Goal: Task Accomplishment & Management: Manage account settings

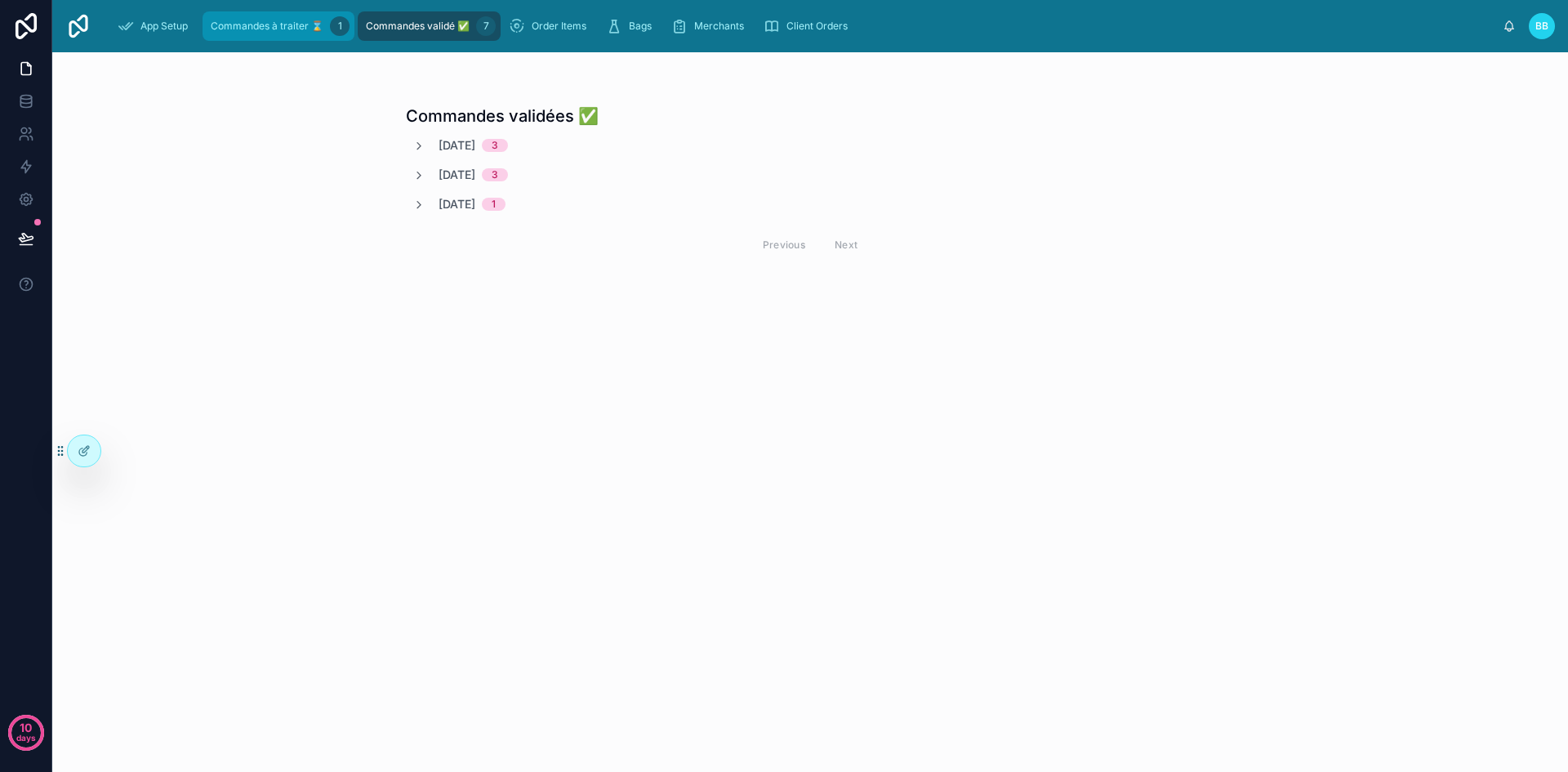
click at [260, 20] on span "Commandes à traiter ⌛" at bounding box center [267, 26] width 112 height 13
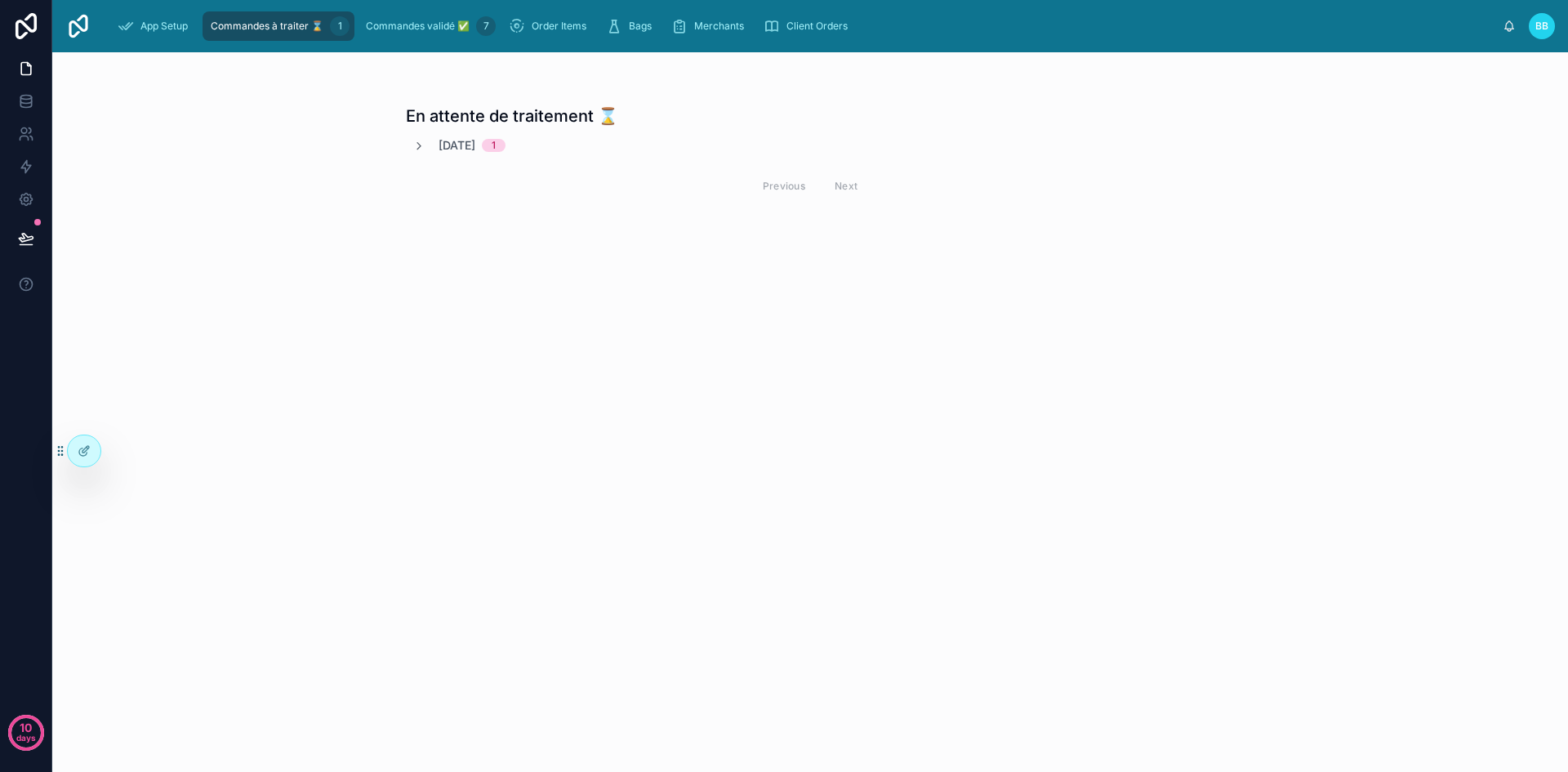
click at [447, 150] on span "[DATE]" at bounding box center [457, 145] width 37 height 16
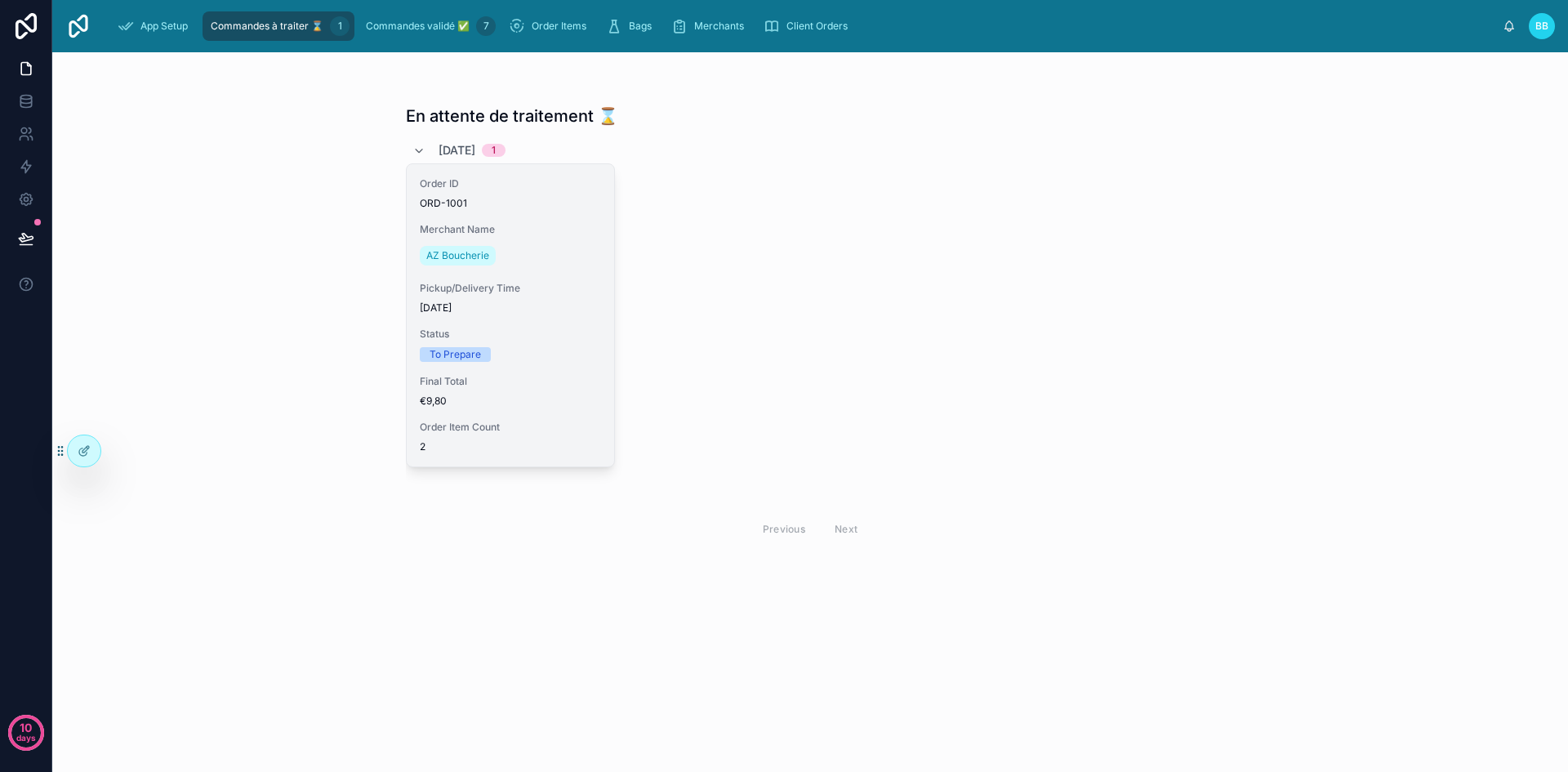
click at [516, 246] on div "AZ Boucherie" at bounding box center [511, 255] width 181 height 26
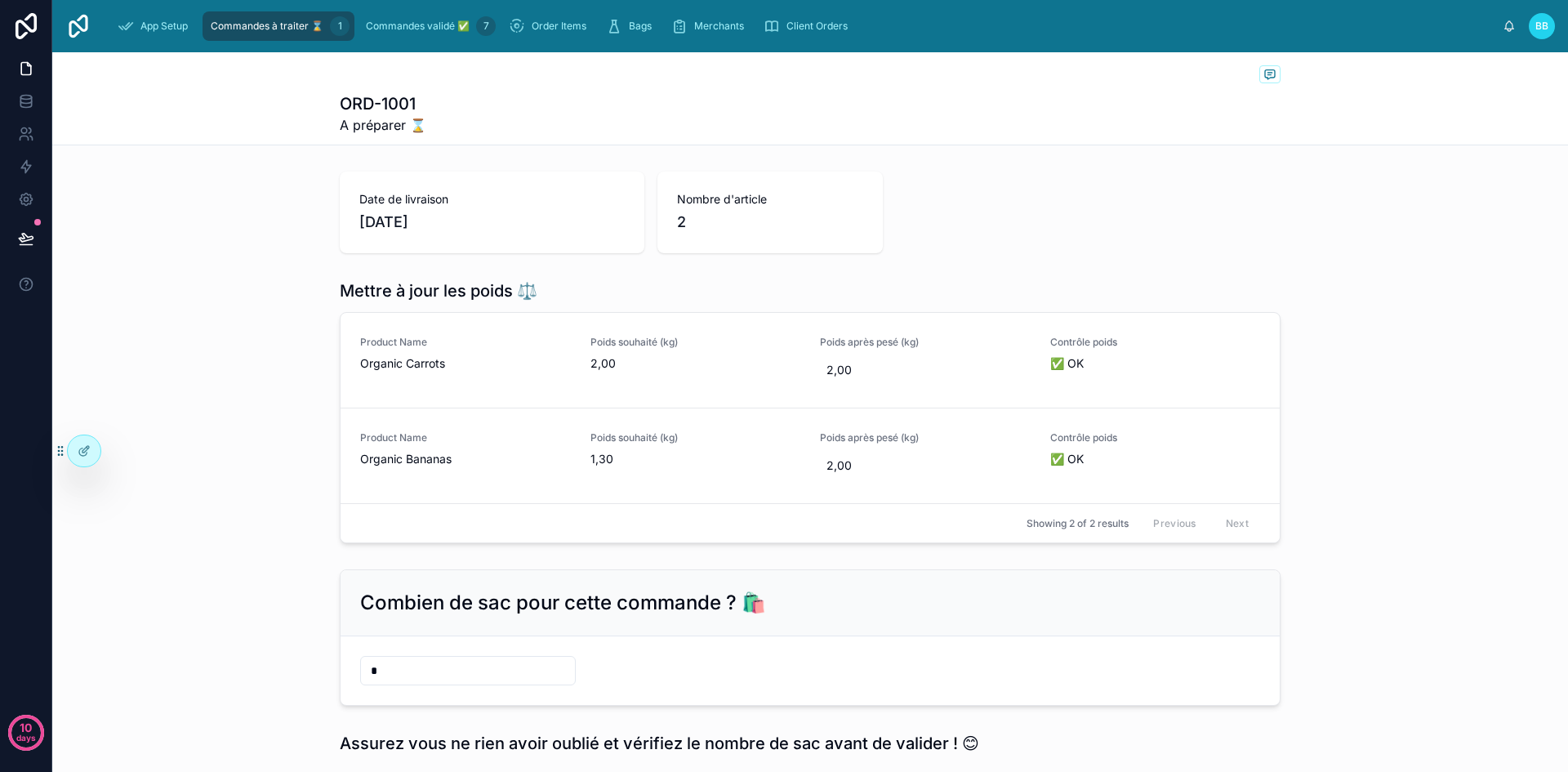
scroll to position [149, 0]
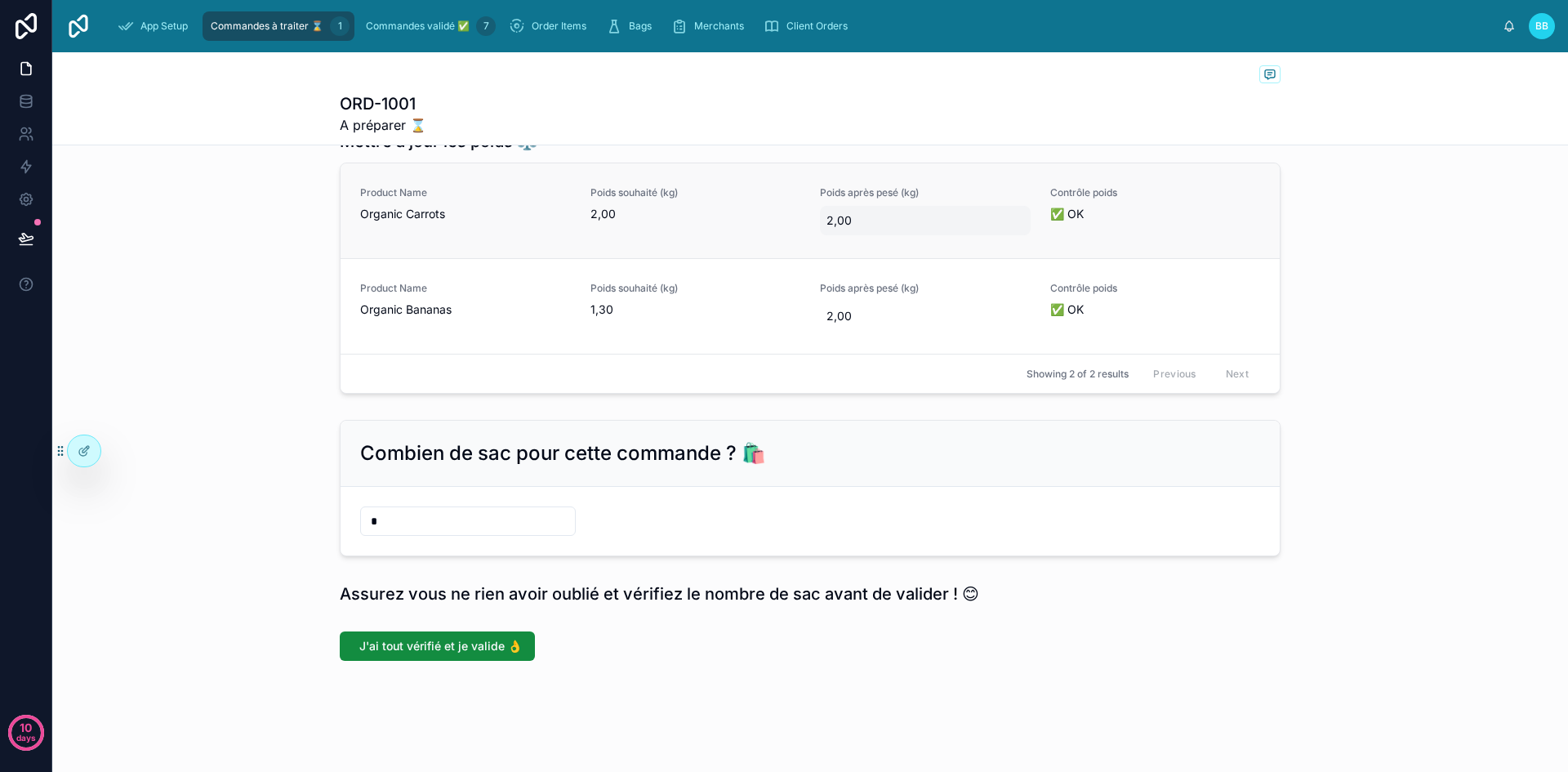
click at [864, 216] on span "2,00" at bounding box center [926, 220] width 198 height 16
type input "*****"
click at [1023, 244] on icon "submit" at bounding box center [1021, 241] width 13 height 13
click at [397, 527] on input "*" at bounding box center [468, 521] width 214 height 23
click at [423, 573] on div "Date de livraison [DATE] Nombre d'article 2 Mettre à jour les poids ⚖️ Product …" at bounding box center [810, 341] width 1516 height 651
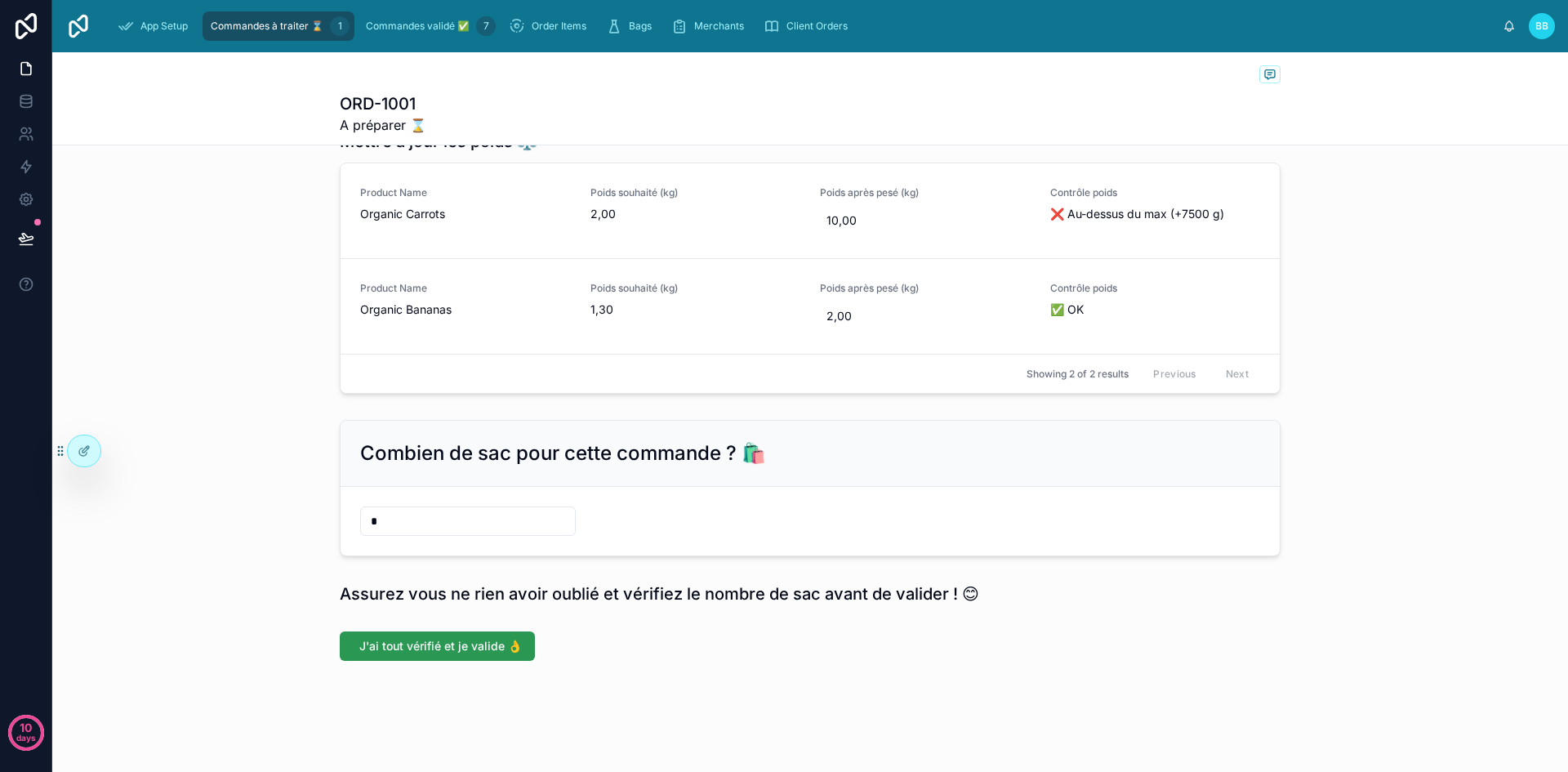
type input "**"
click at [597, 416] on div "Combien de sac pour cette commande ? 🛍️ **" at bounding box center [810, 488] width 1516 height 149
click at [428, 638] on span "J'ai tout vérifié et je valide 👌" at bounding box center [441, 645] width 163 height 16
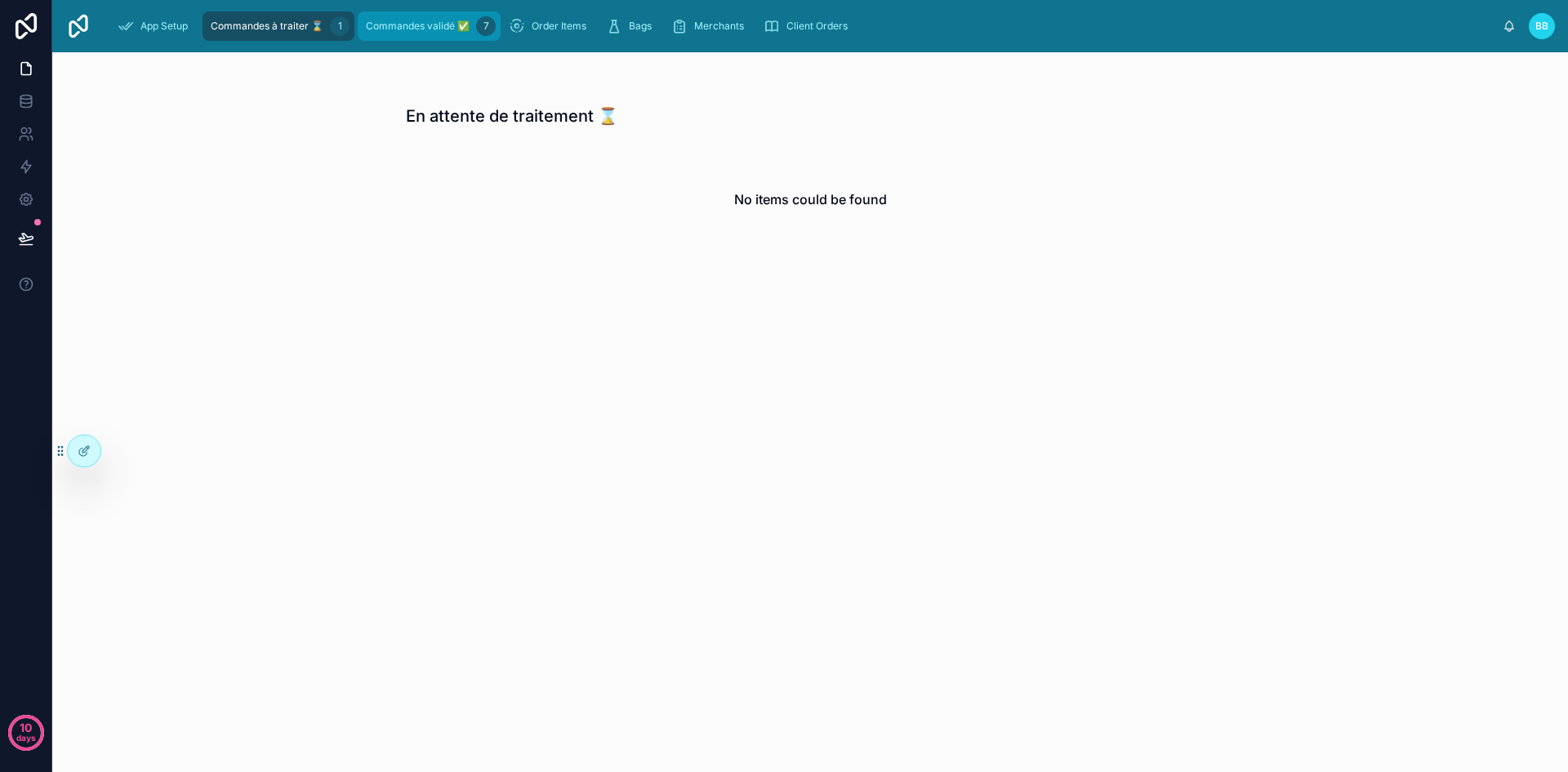
click at [444, 32] on span "Commandes validé ✅" at bounding box center [418, 26] width 104 height 13
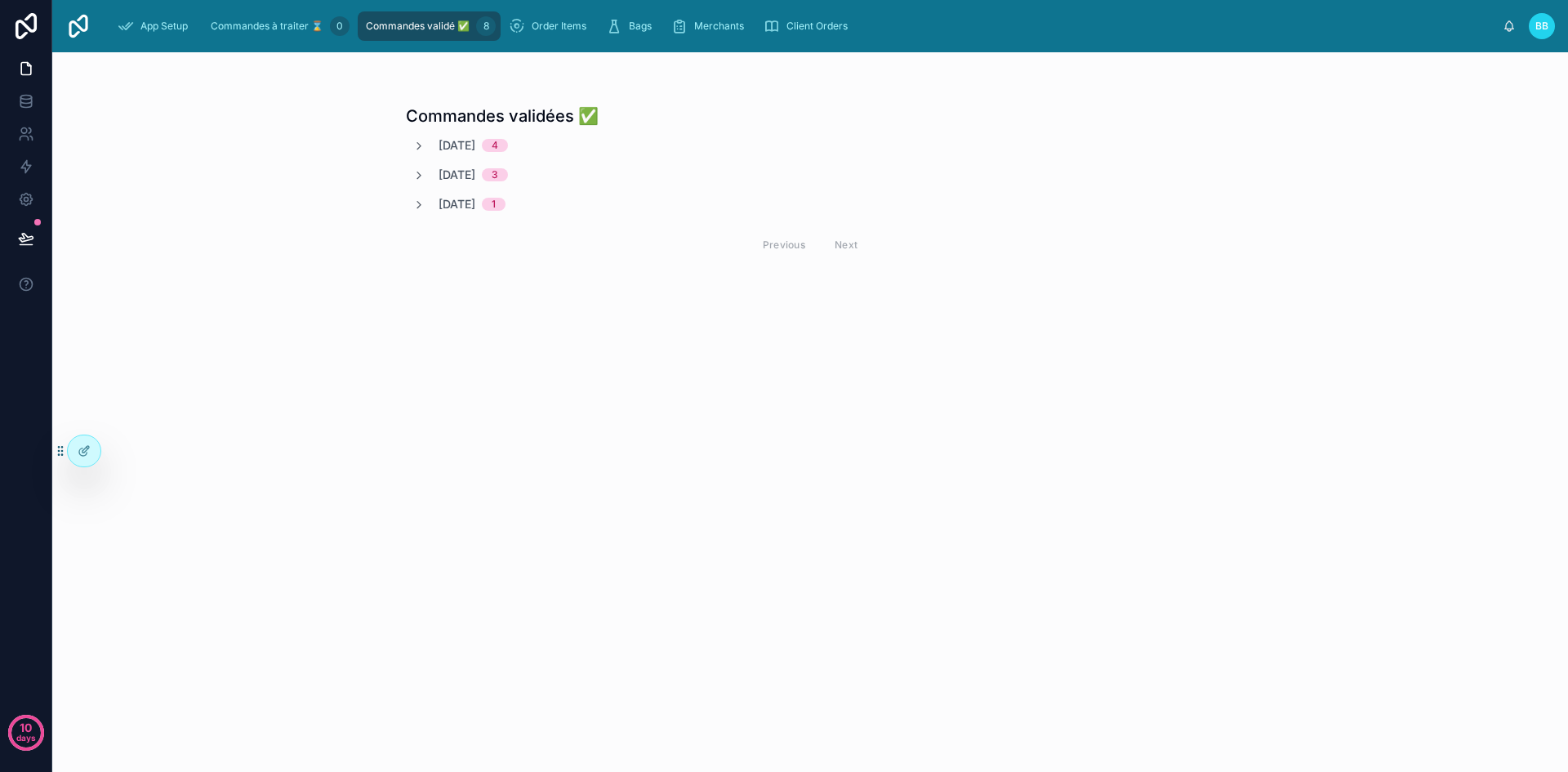
click at [434, 149] on div "[DATE] 4" at bounding box center [460, 145] width 96 height 16
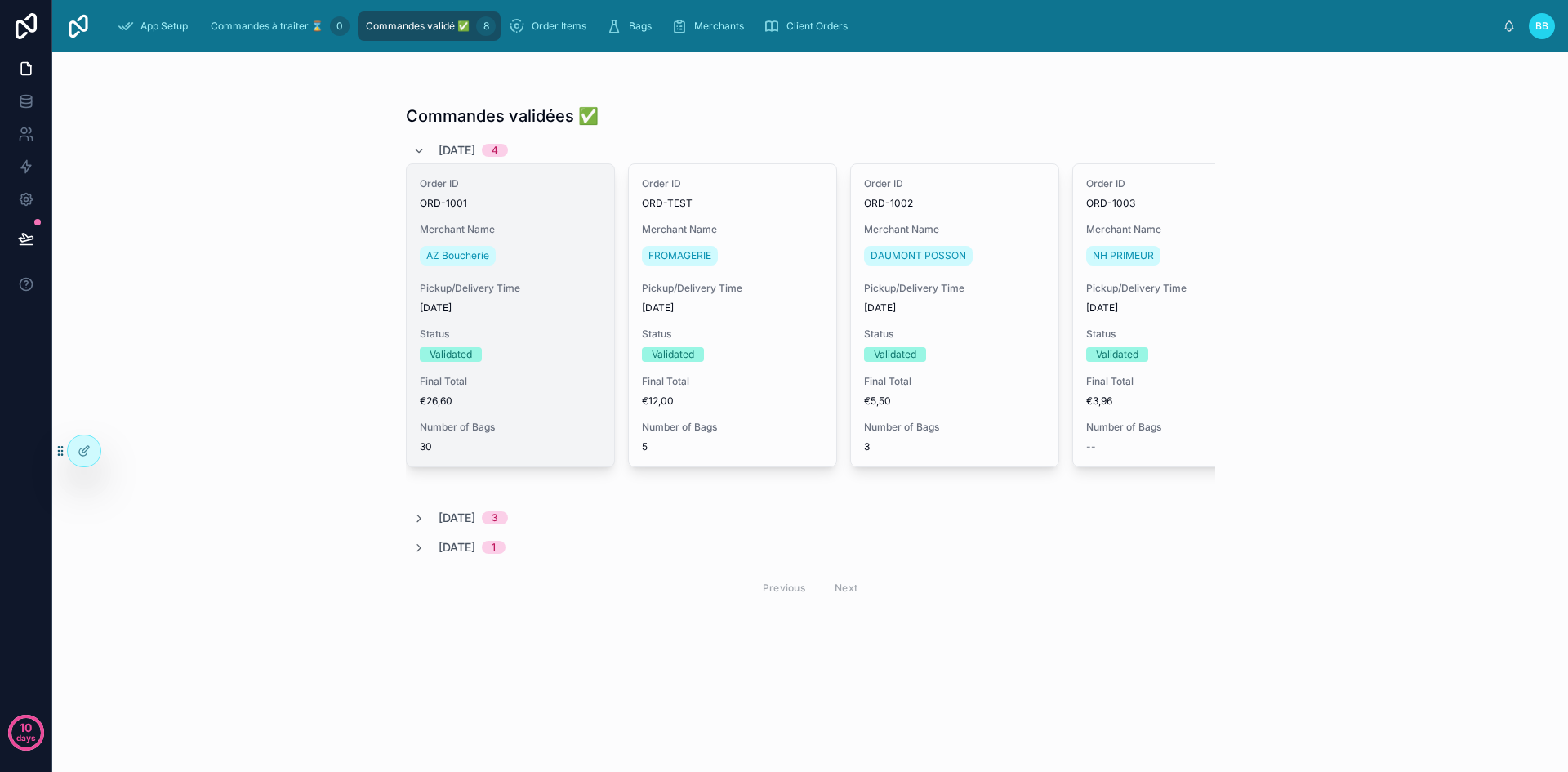
click at [547, 338] on span "Status" at bounding box center [511, 334] width 181 height 13
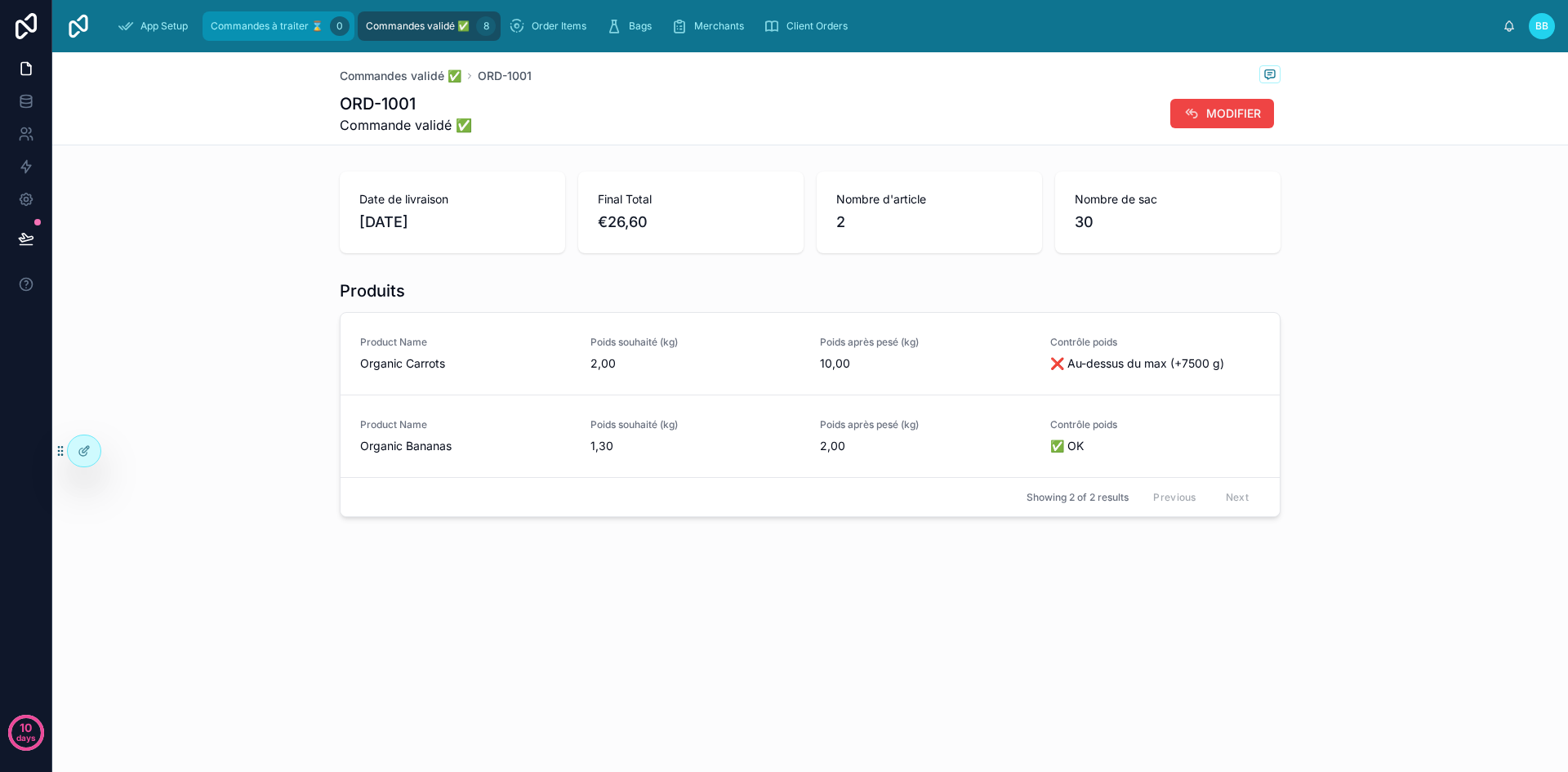
click at [299, 23] on span "Commandes à traiter ⌛" at bounding box center [267, 26] width 112 height 13
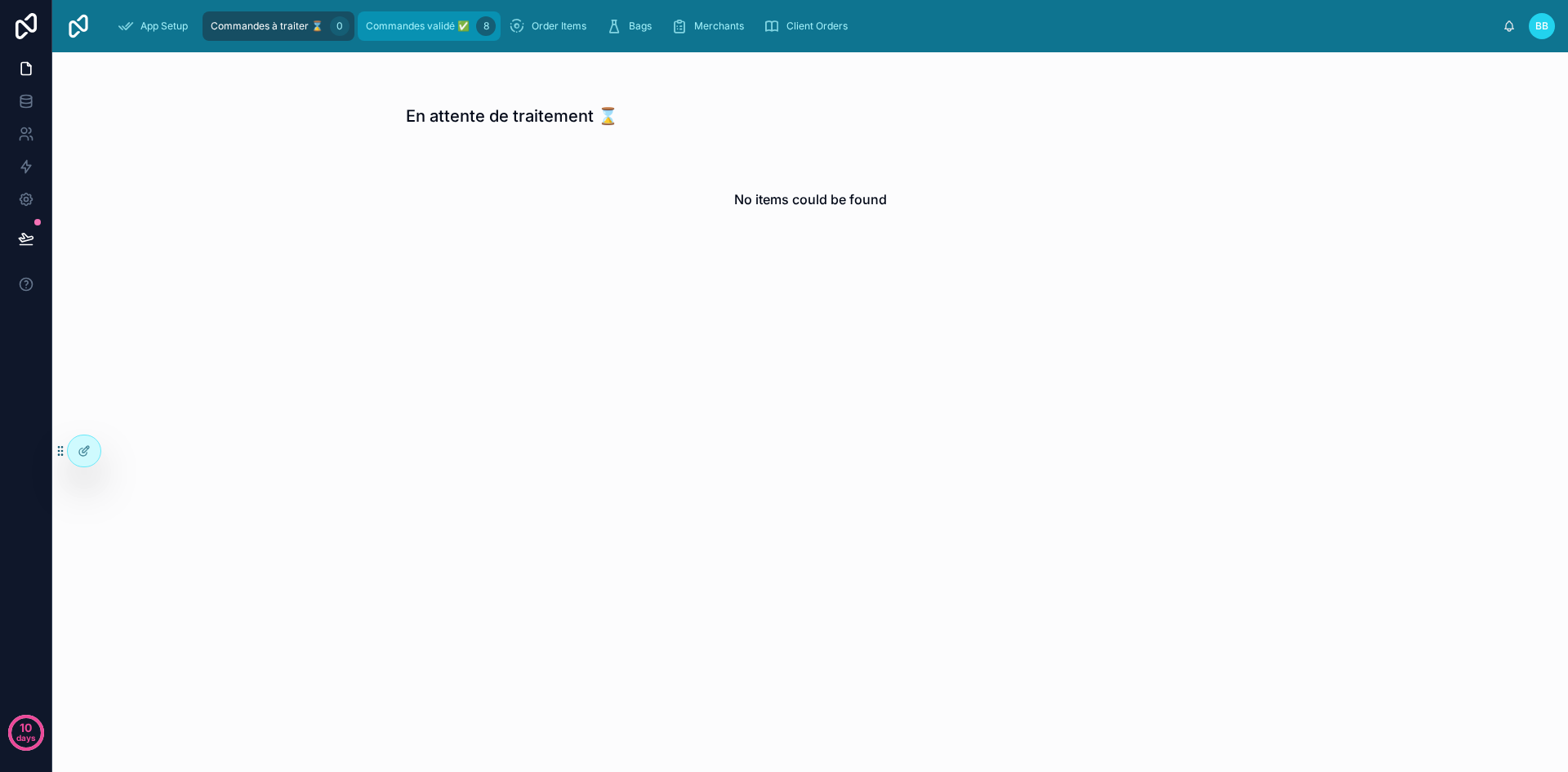
click at [381, 25] on span "Commandes validé ✅" at bounding box center [418, 26] width 104 height 13
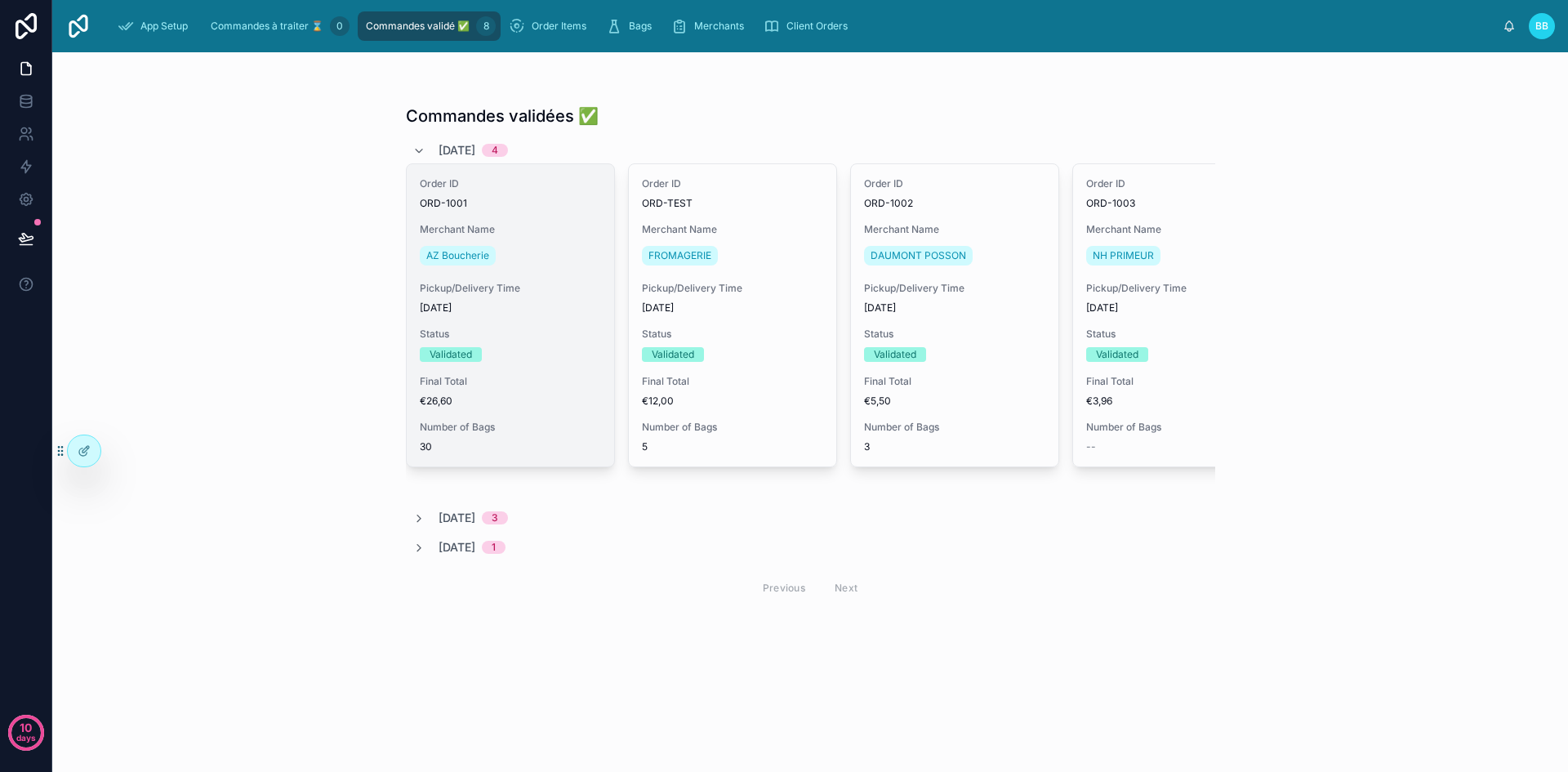
click at [499, 282] on span "Pickup/Delivery Time" at bounding box center [511, 288] width 181 height 13
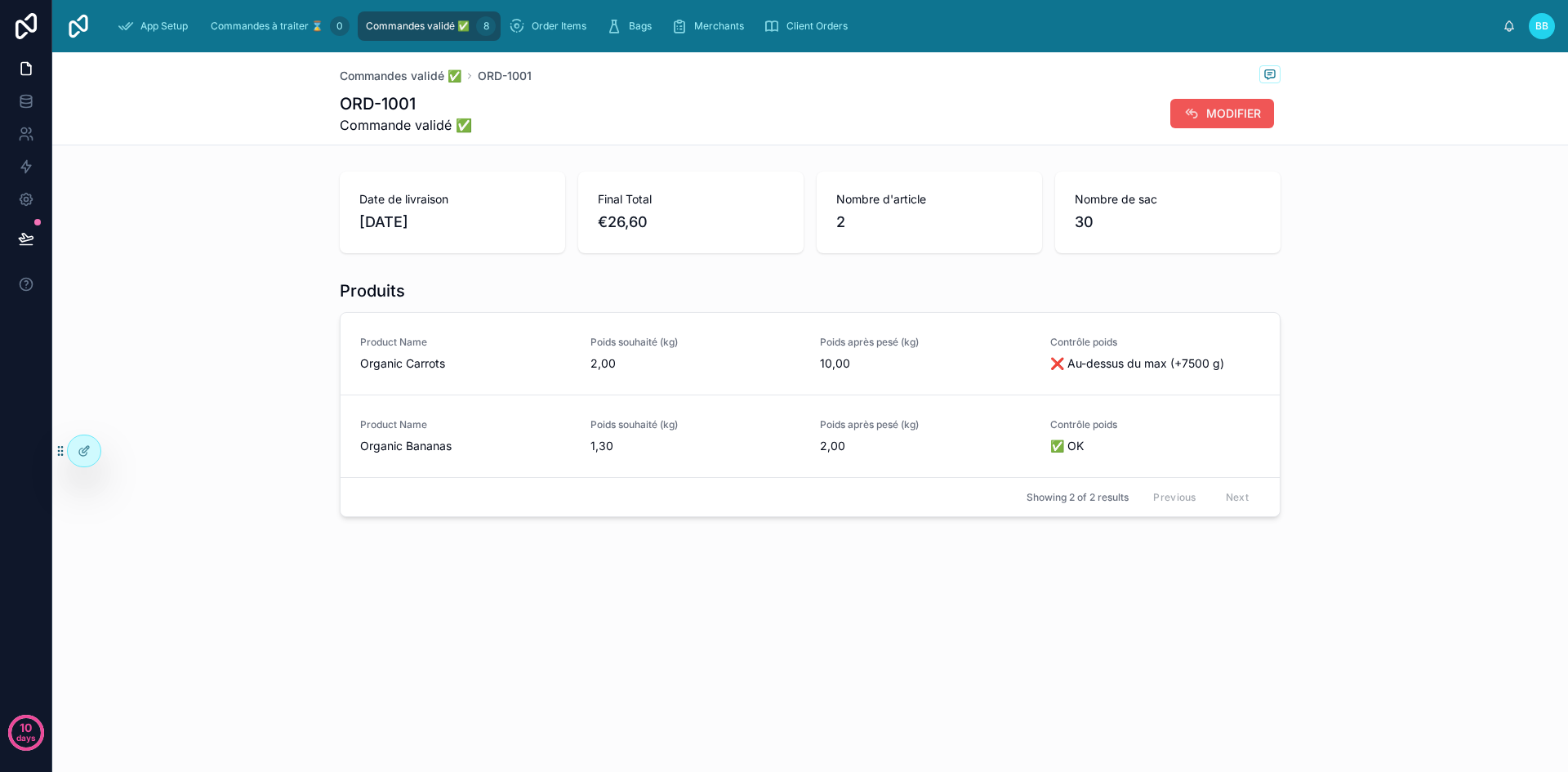
click at [1212, 111] on span "MODIFIER" at bounding box center [1233, 113] width 55 height 16
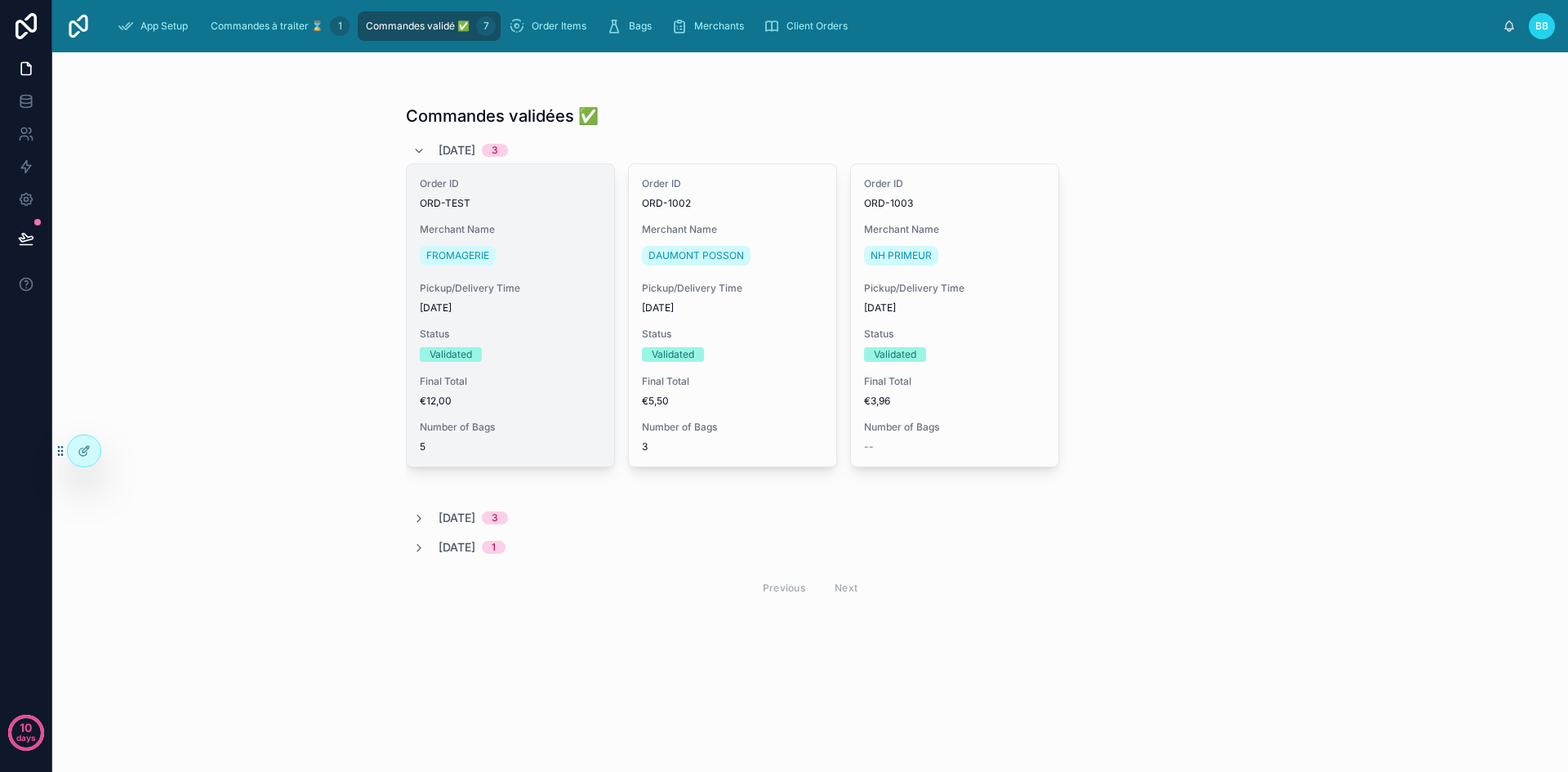
click at [553, 234] on span "Merchant Name" at bounding box center [511, 230] width 181 height 13
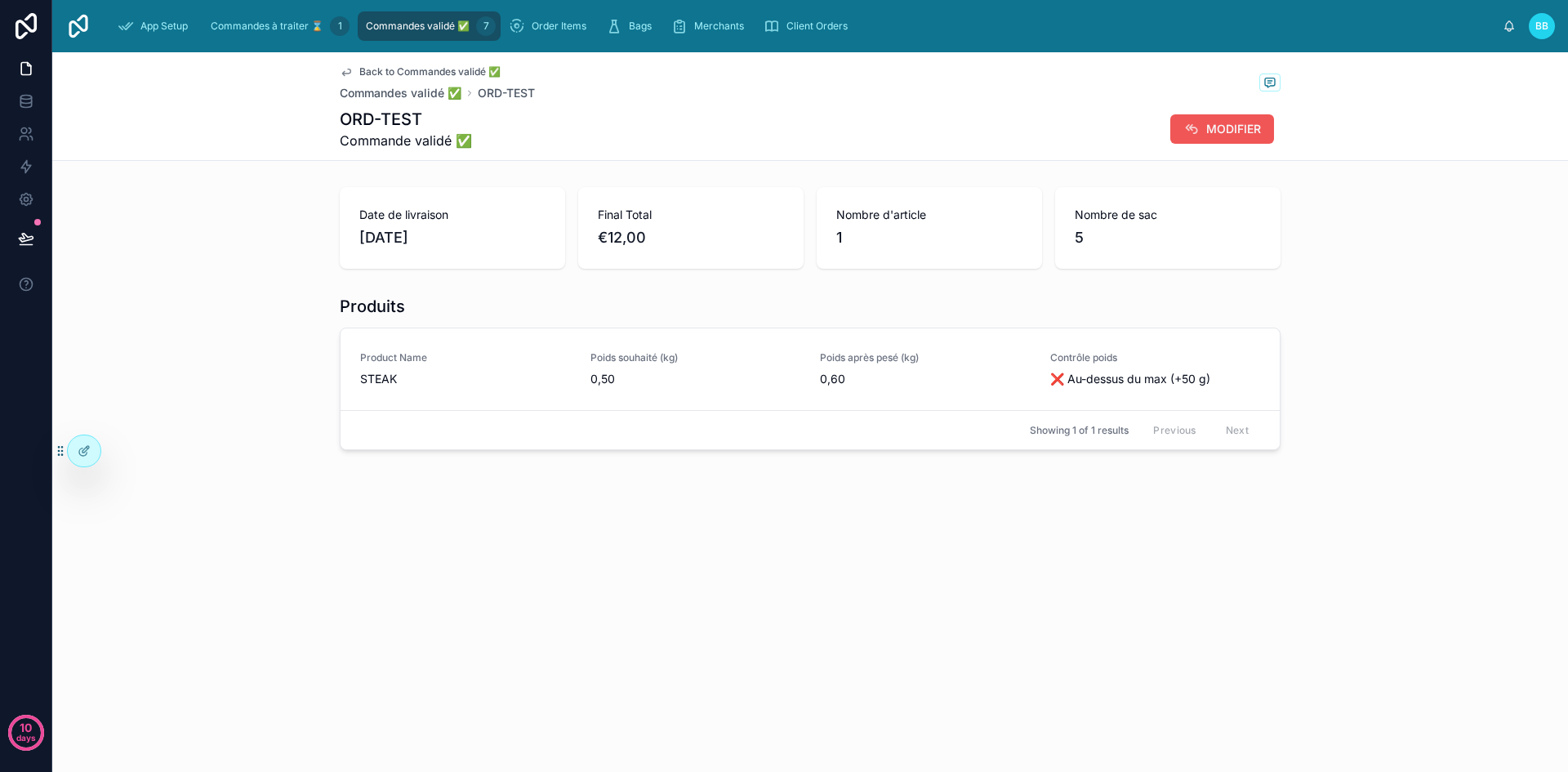
click at [1211, 130] on span "MODIFIER" at bounding box center [1233, 128] width 55 height 16
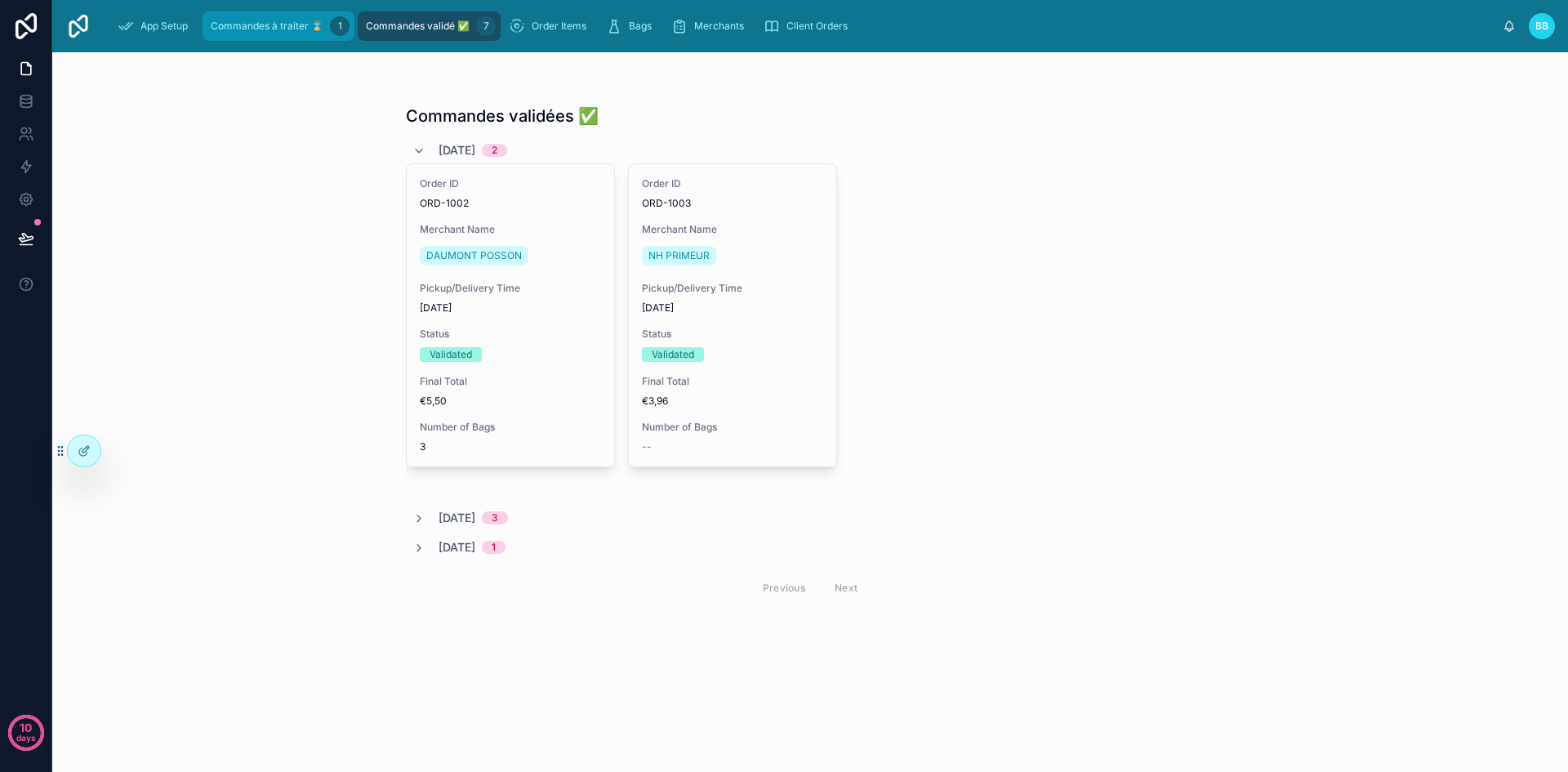
click at [293, 35] on div "Commandes à traiter ⌛ 1" at bounding box center [278, 26] width 143 height 26
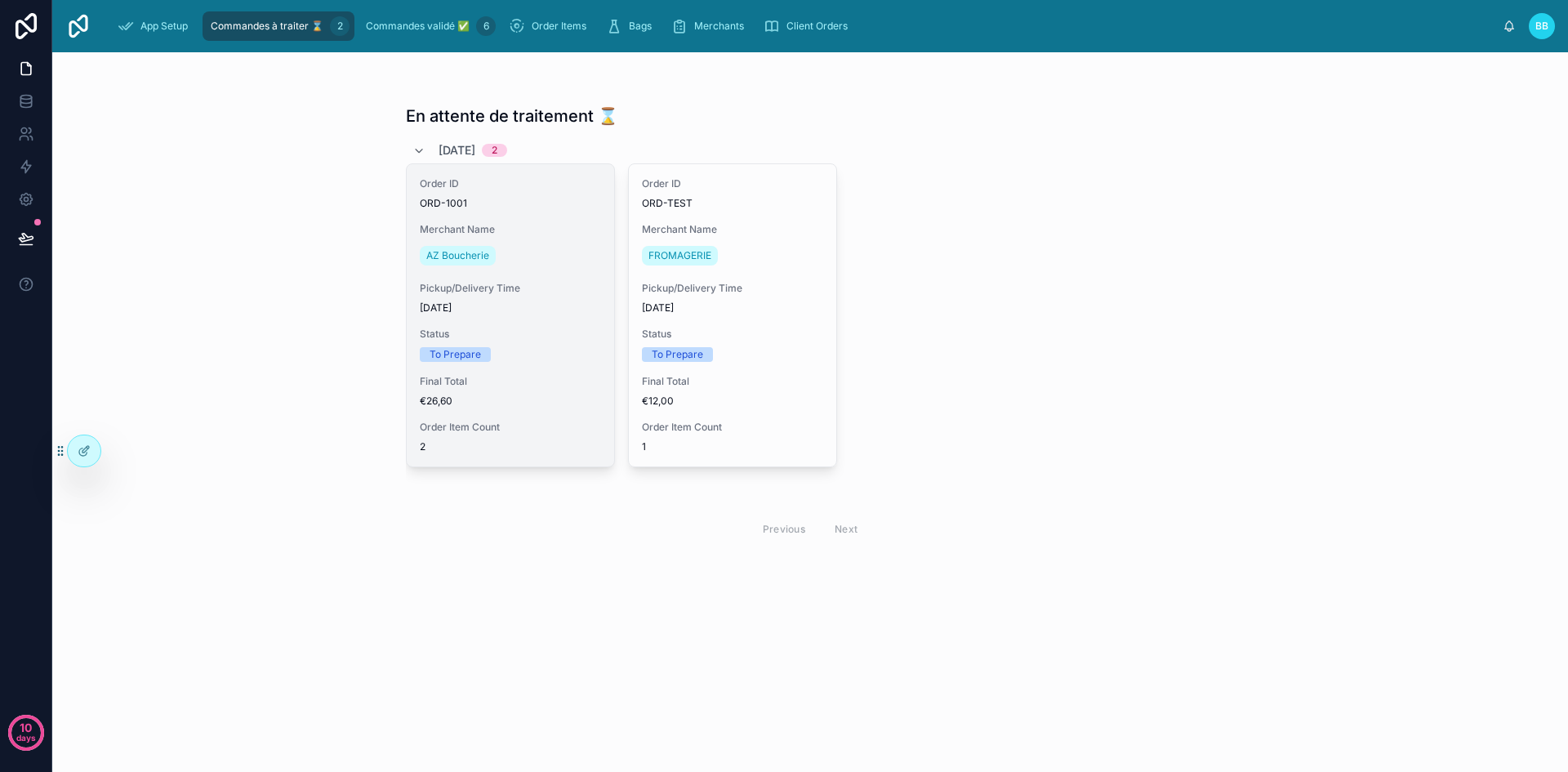
click at [528, 225] on span "Merchant Name" at bounding box center [511, 230] width 181 height 13
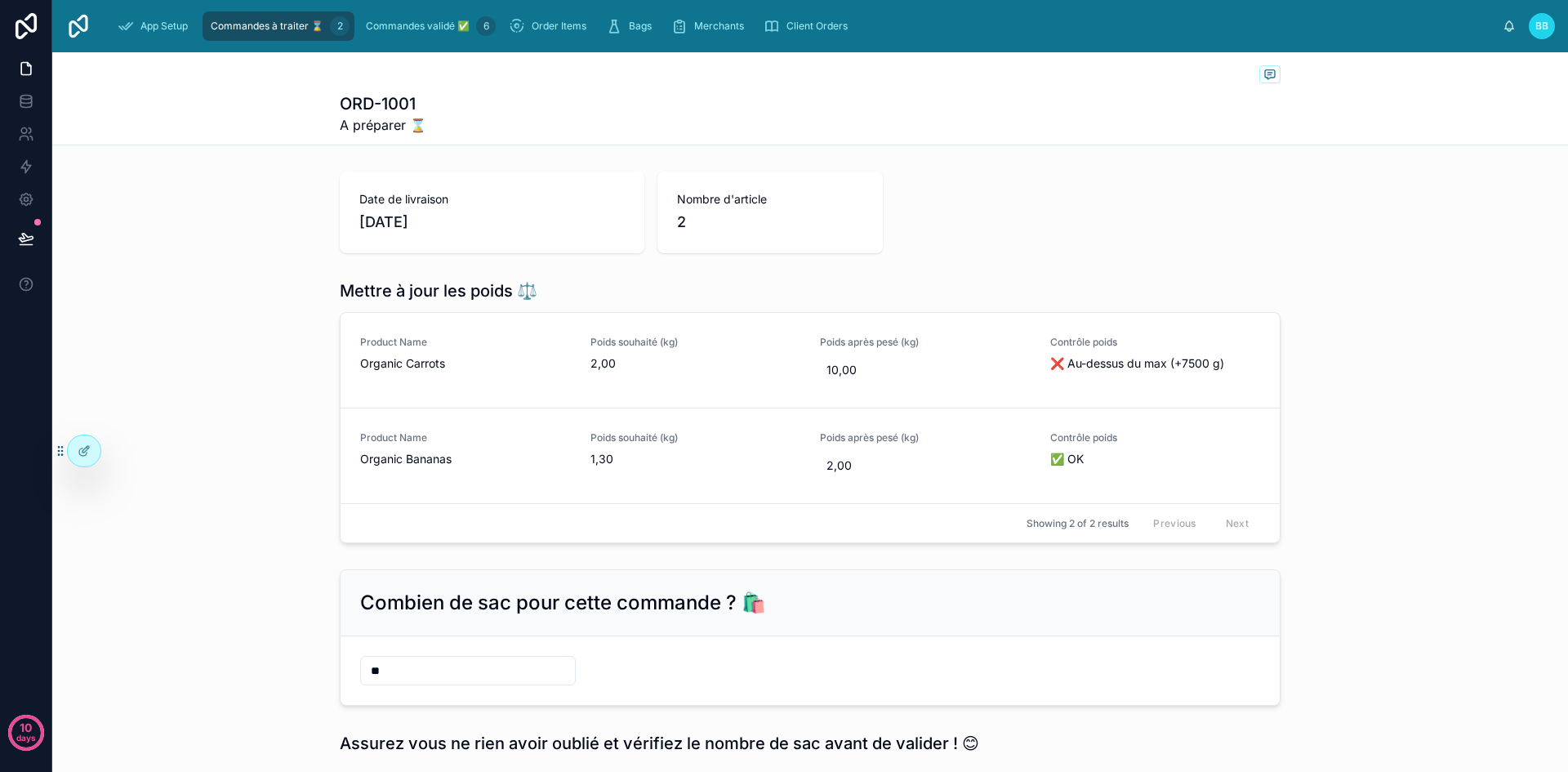
scroll to position [1, 0]
click at [1044, 209] on div "Date de livraison [DATE] Nombre d'article 2" at bounding box center [810, 211] width 941 height 81
